Goal: Find specific page/section: Find specific page/section

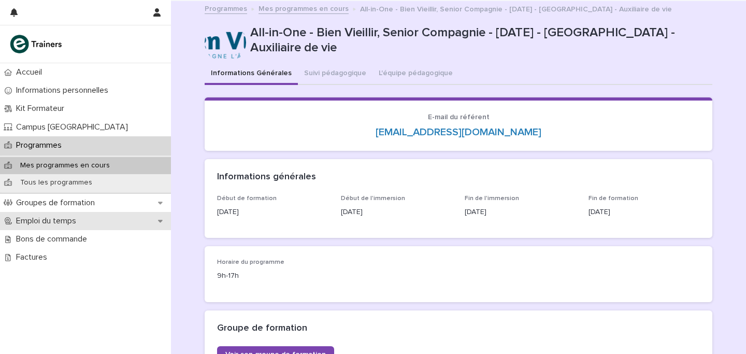
click at [31, 228] on div "Emploi du temps" at bounding box center [85, 221] width 171 height 18
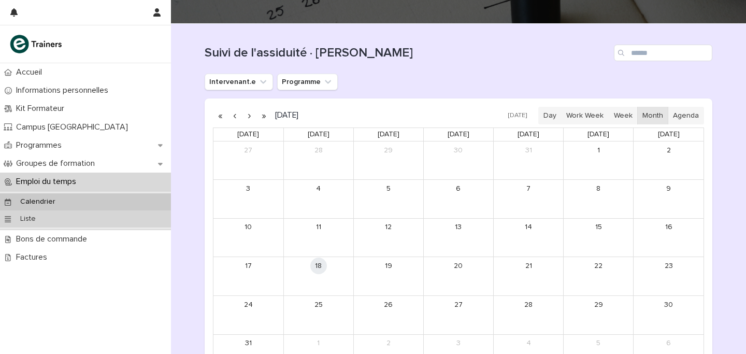
scroll to position [189, 0]
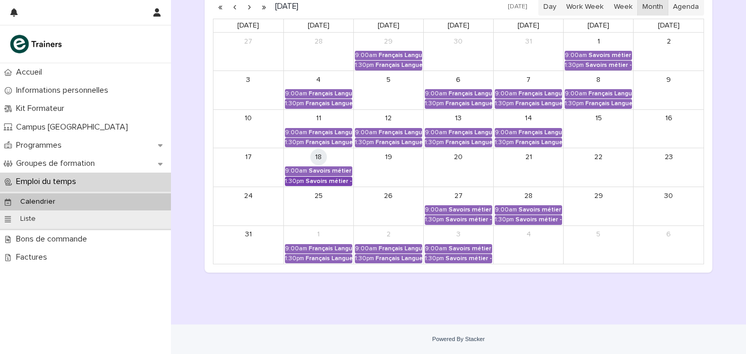
click at [303, 182] on div "1:30pm" at bounding box center [294, 181] width 19 height 7
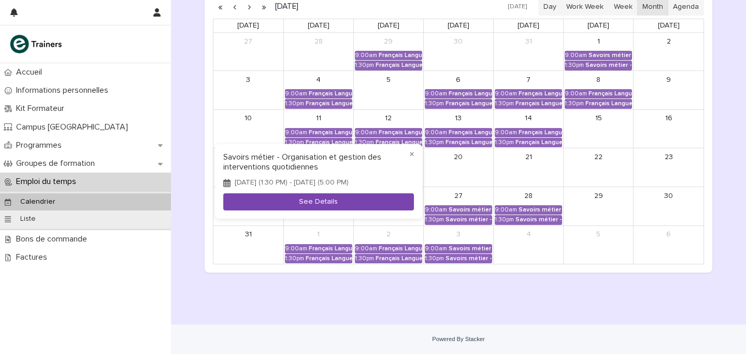
click at [315, 197] on button "See Details" at bounding box center [318, 201] width 191 height 17
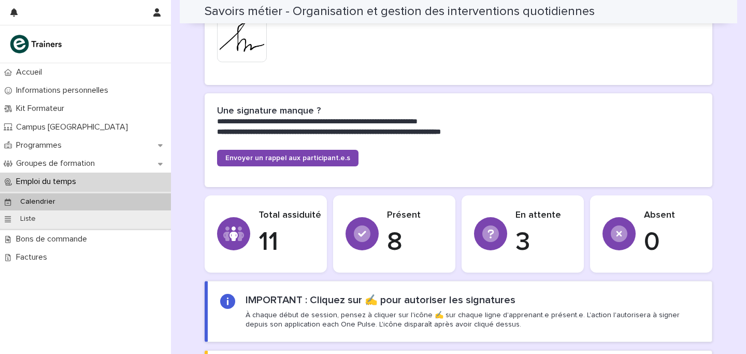
scroll to position [181, 0]
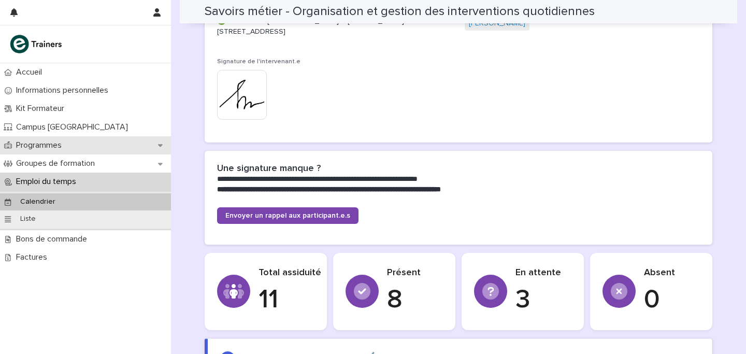
click at [49, 136] on div "Programmes" at bounding box center [85, 145] width 171 height 18
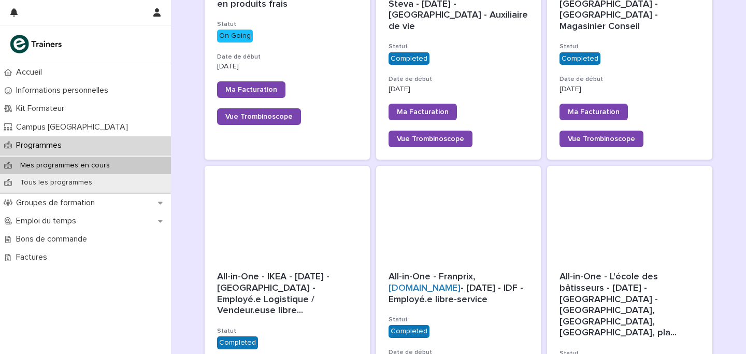
scroll to position [993, 0]
